Goal: Task Accomplishment & Management: Use online tool/utility

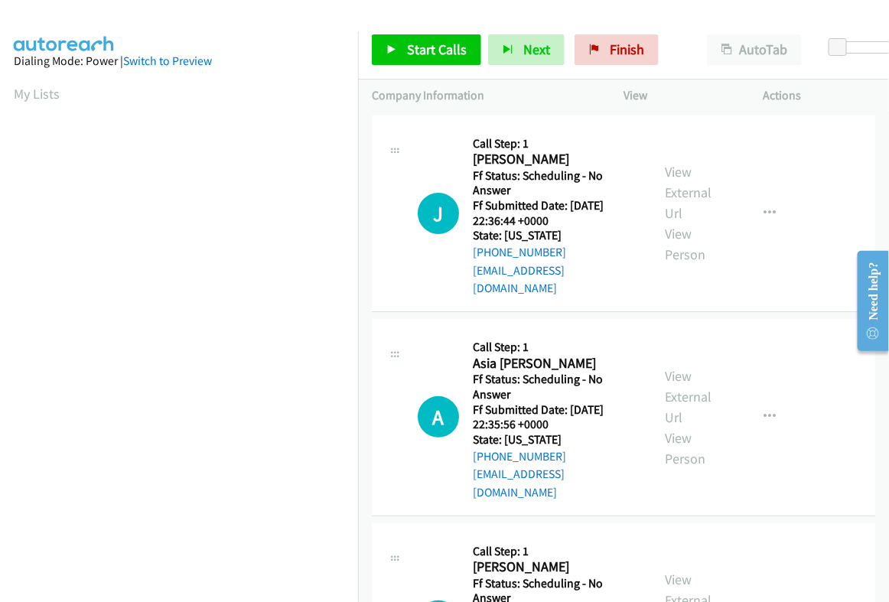
click at [860, 55] on div at bounding box center [872, 53] width 98 height 24
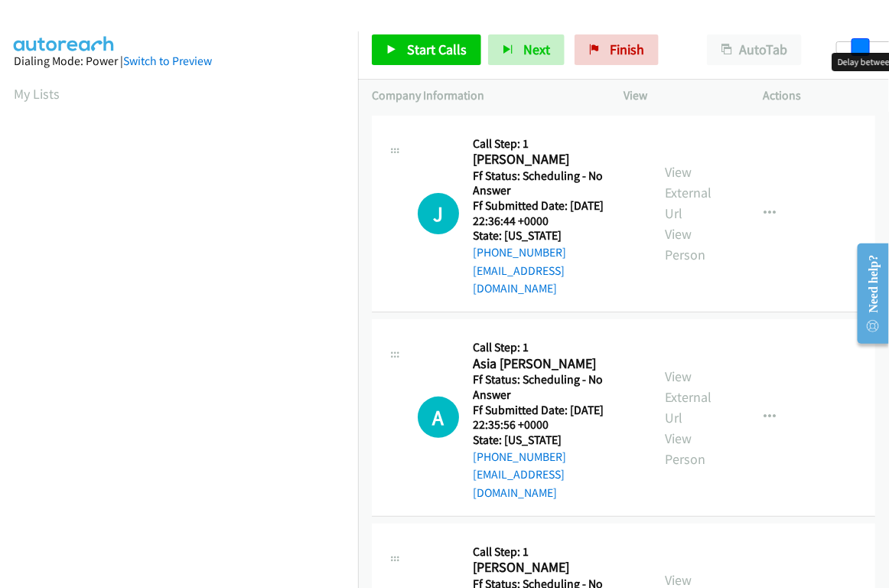
drag, startPoint x: 839, startPoint y: 44, endPoint x: 861, endPoint y: 50, distance: 23.0
click at [861, 50] on span at bounding box center [861, 47] width 18 height 18
click at [863, 51] on span at bounding box center [866, 47] width 18 height 18
click at [871, 50] on span at bounding box center [875, 47] width 18 height 18
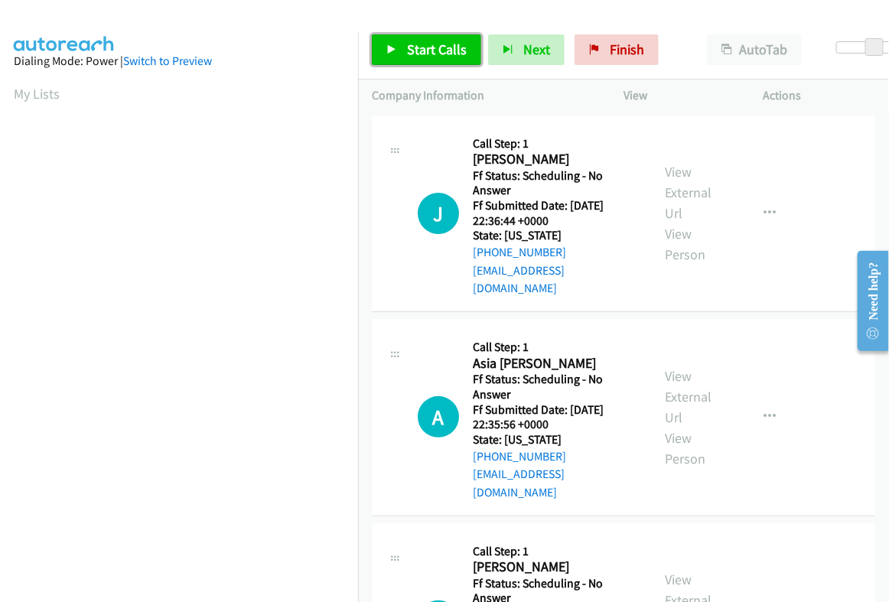
click at [426, 49] on span "Start Calls" at bounding box center [437, 50] width 60 height 18
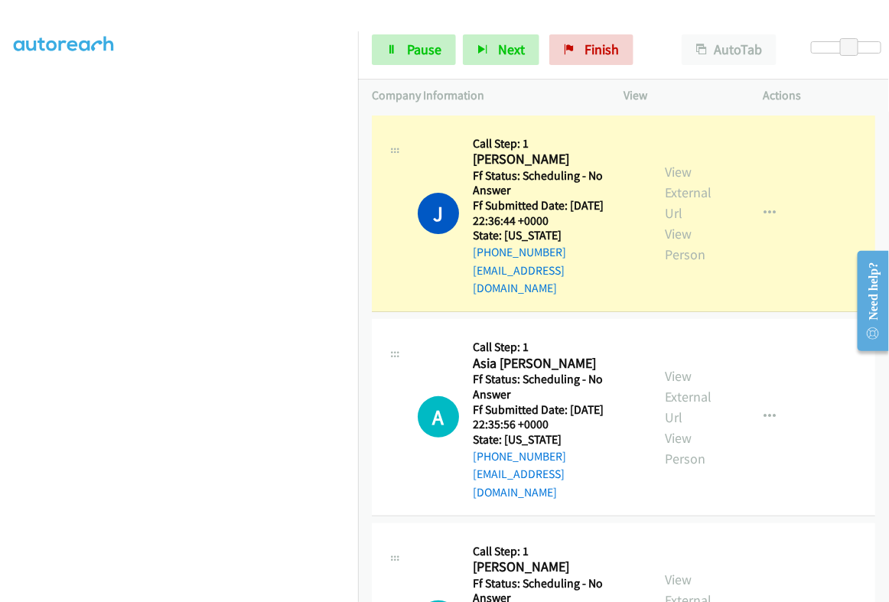
scroll to position [191, 0]
click at [679, 175] on link "View External Url" at bounding box center [688, 192] width 47 height 59
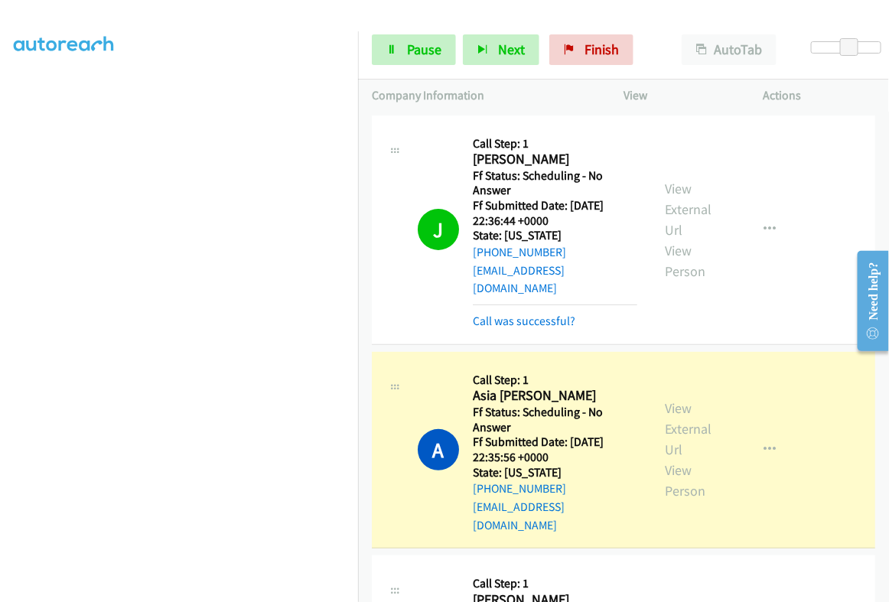
scroll to position [0, 0]
click at [677, 400] on link "View External Url" at bounding box center [688, 429] width 47 height 59
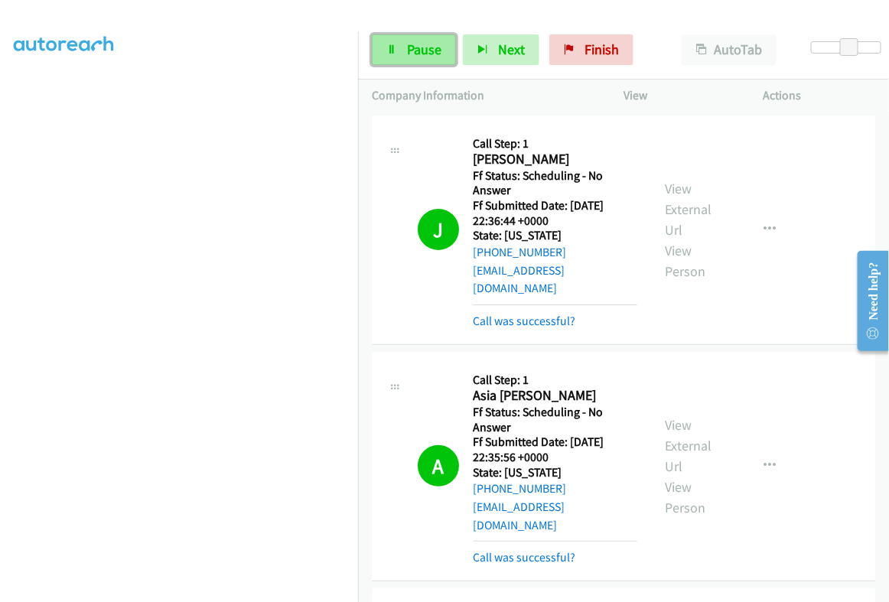
click at [430, 40] on link "Pause" at bounding box center [414, 49] width 84 height 31
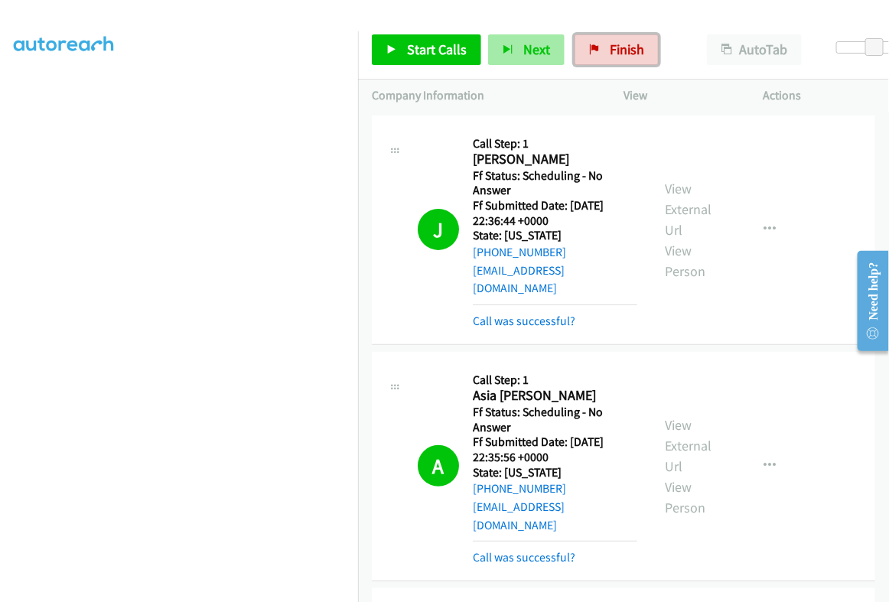
drag, startPoint x: 609, startPoint y: 44, endPoint x: 521, endPoint y: 60, distance: 89.6
click at [610, 44] on span "Finish" at bounding box center [627, 50] width 34 height 18
